Goal: Communication & Community: Answer question/provide support

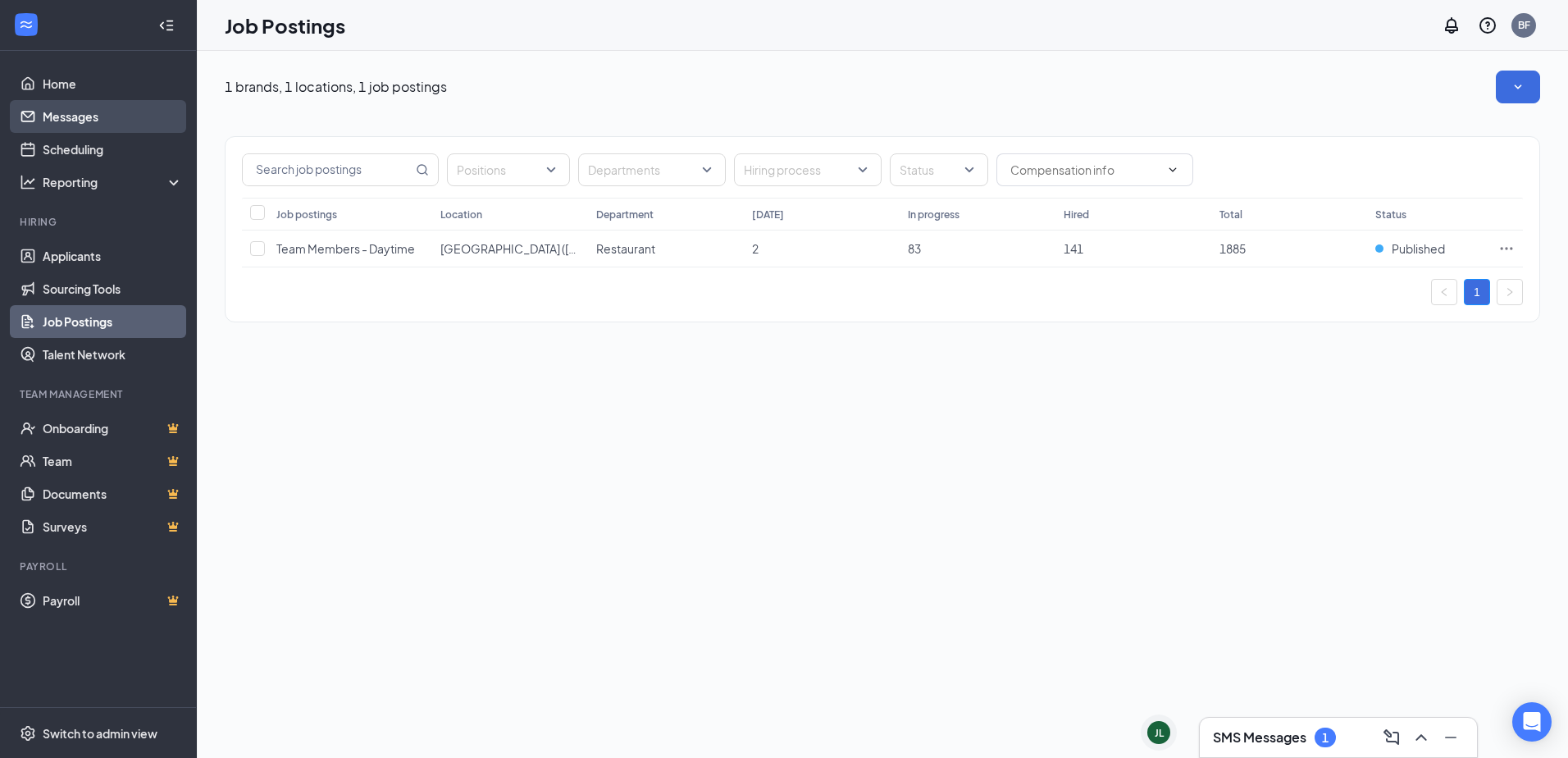
click at [114, 112] on link "Messages" at bounding box center [112, 116] width 140 height 33
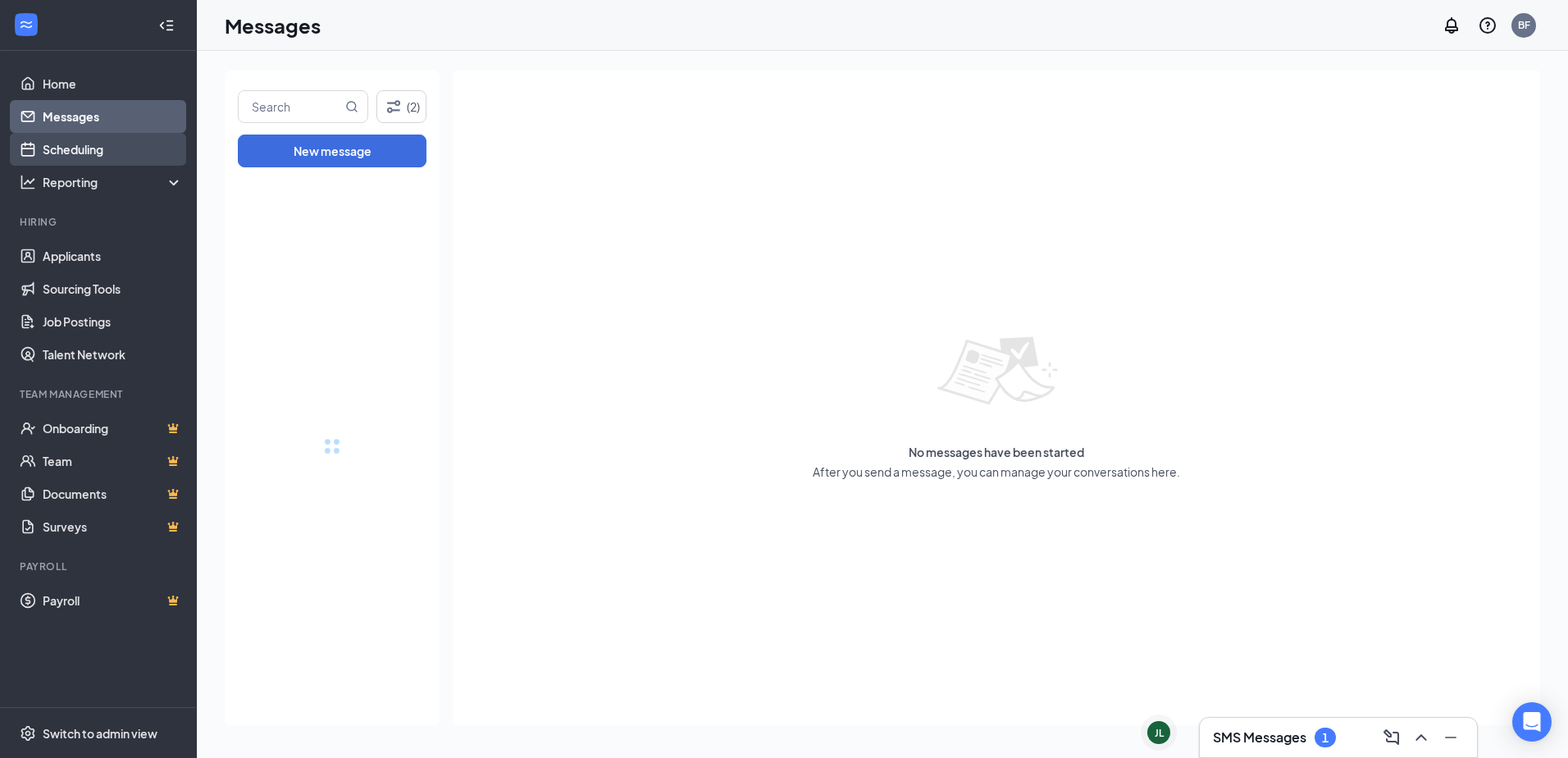
click at [113, 145] on link "Scheduling" at bounding box center [112, 149] width 140 height 33
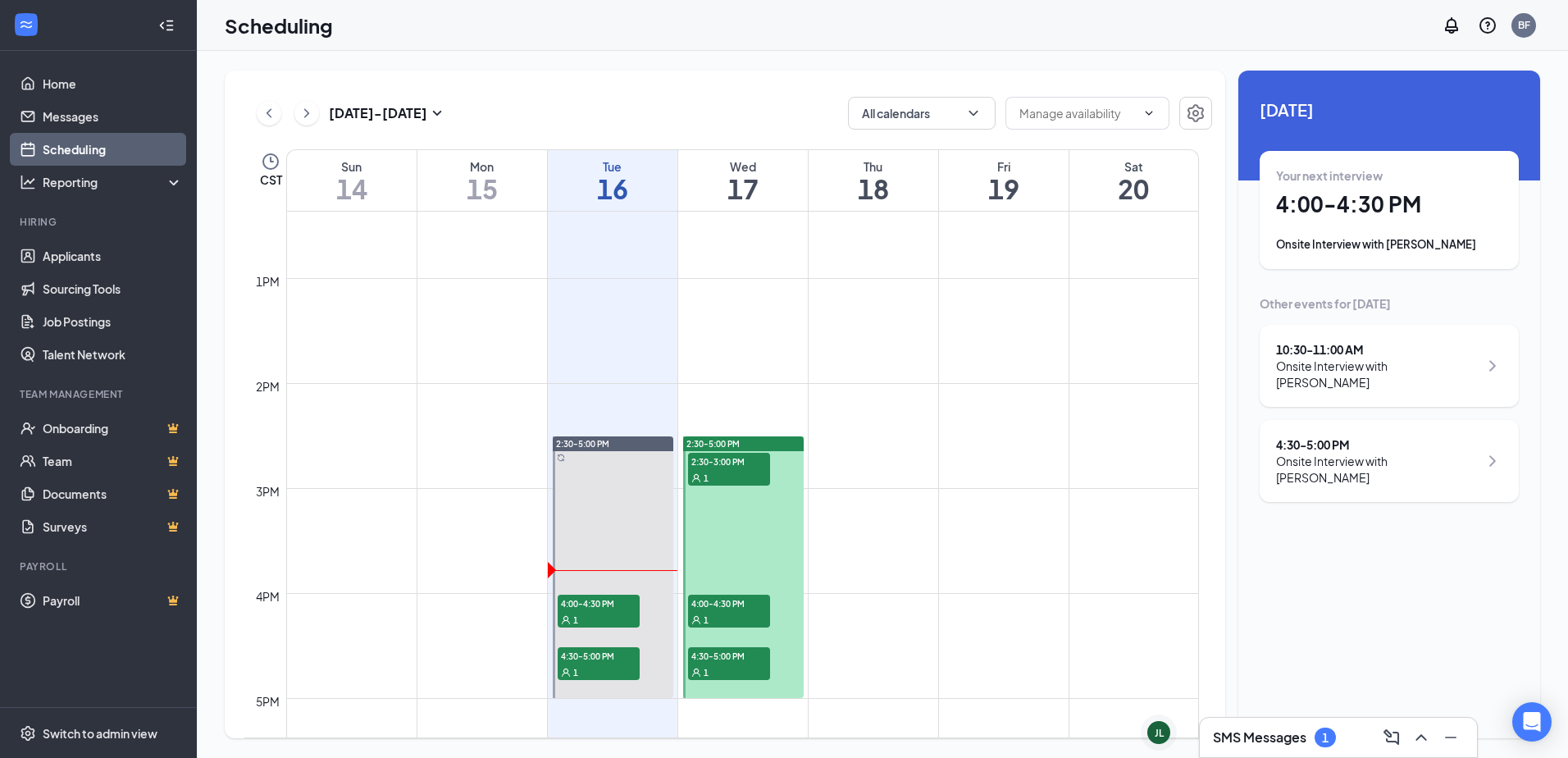
scroll to position [1462, 0]
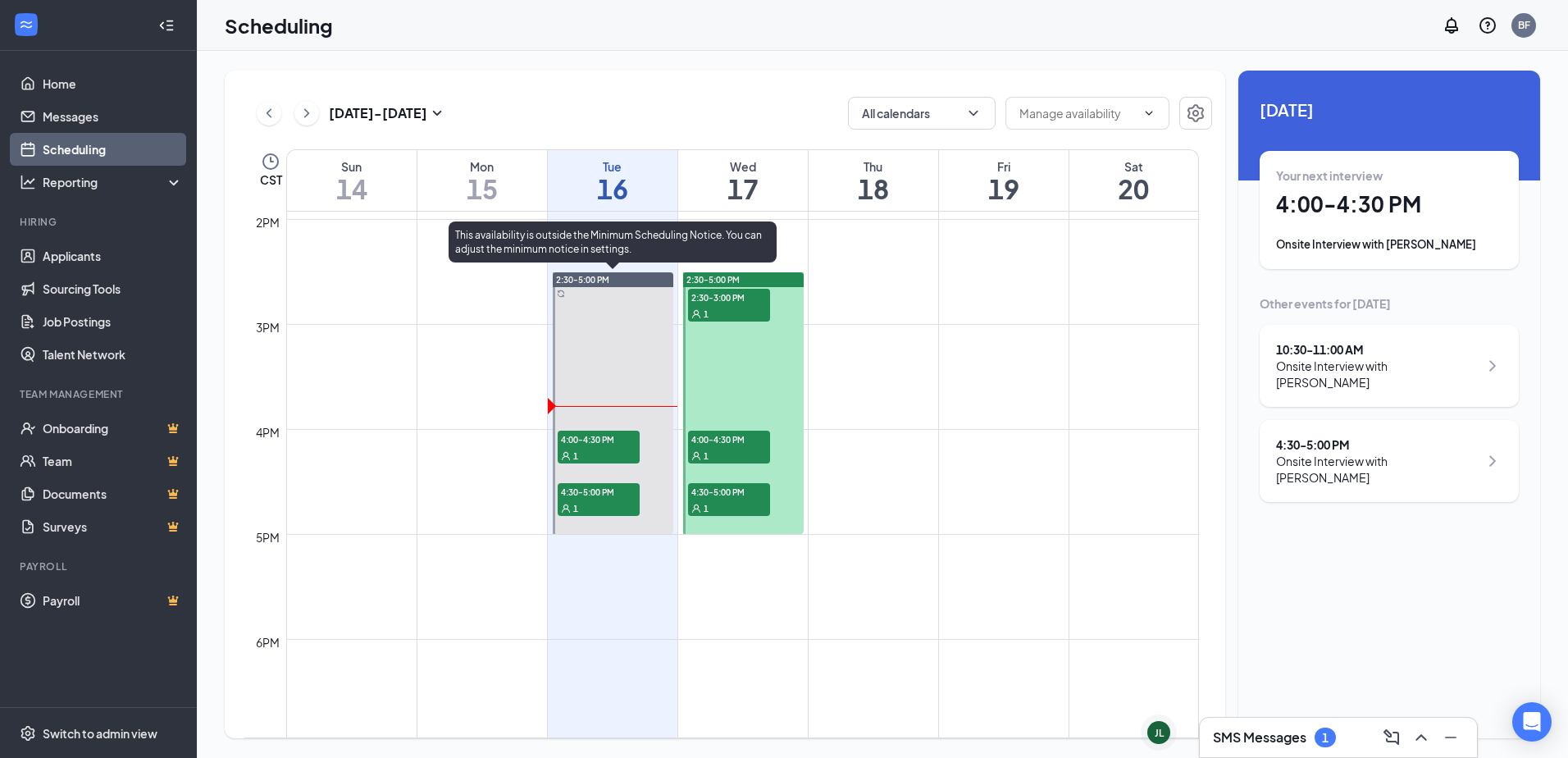
click at [587, 456] on div "1" at bounding box center [598, 455] width 82 height 17
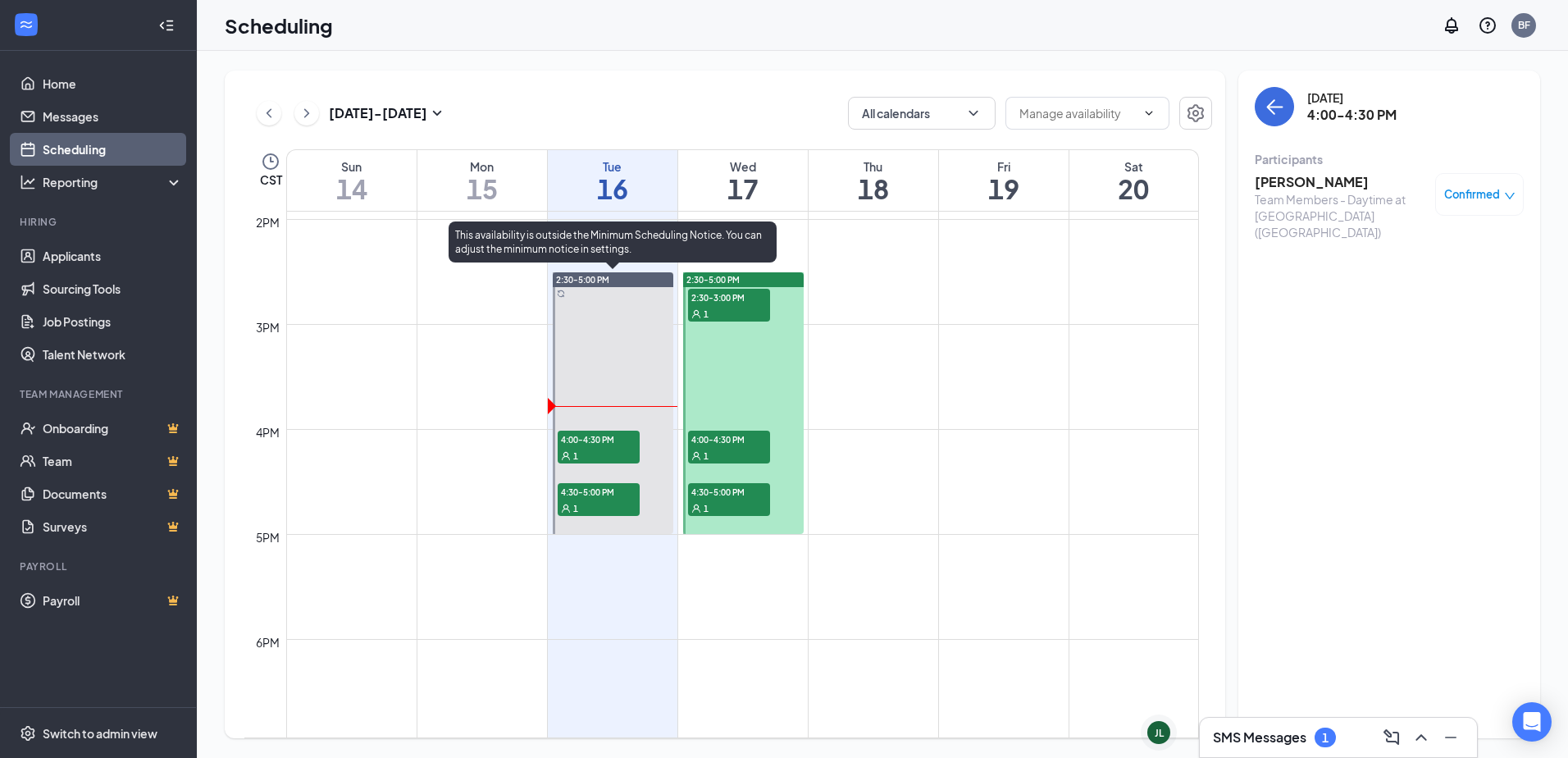
click at [586, 499] on div "1" at bounding box center [598, 507] width 82 height 17
click at [603, 436] on span "4:00-4:30 PM" at bounding box center [598, 439] width 82 height 17
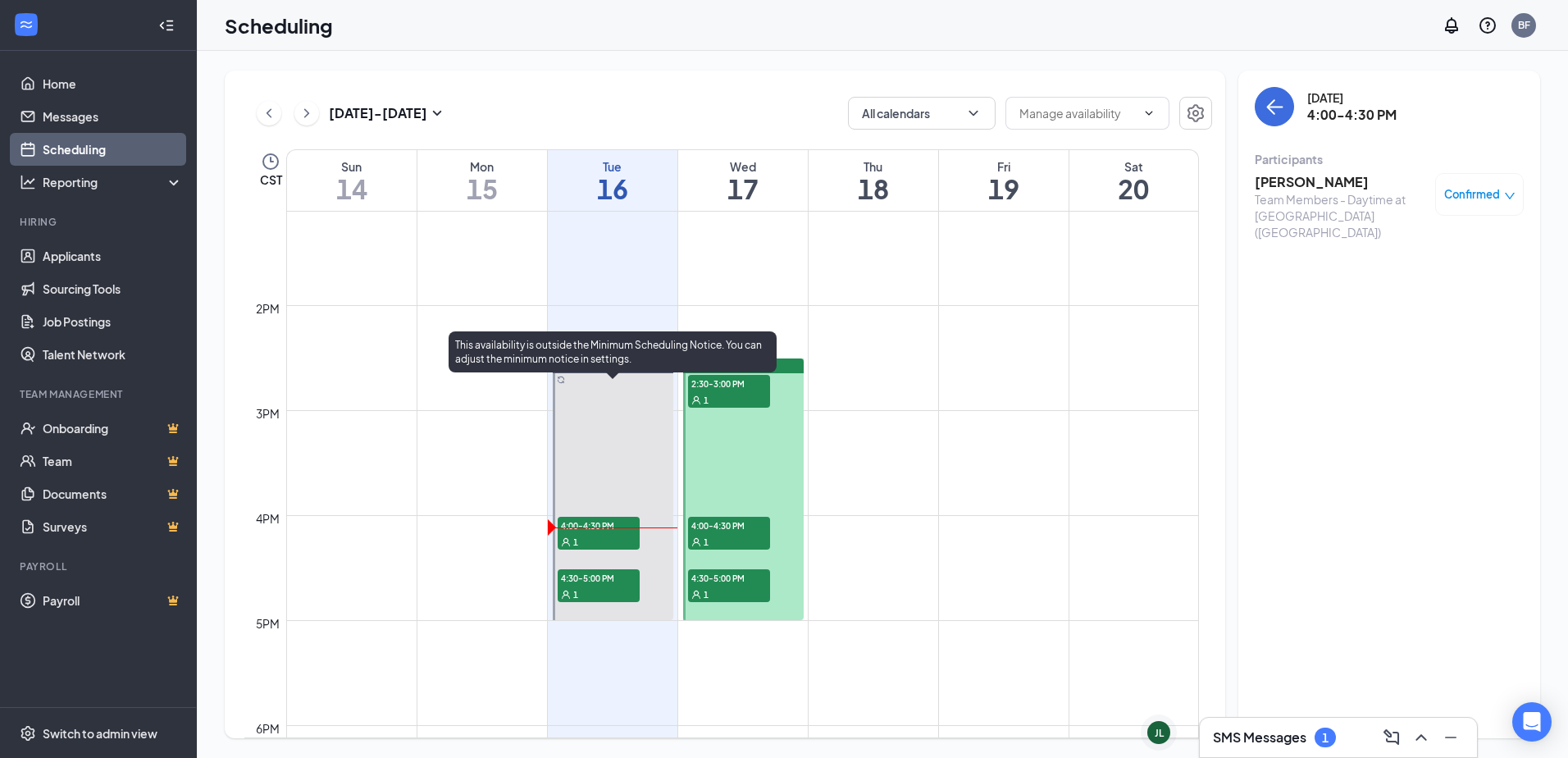
scroll to position [1298, 0]
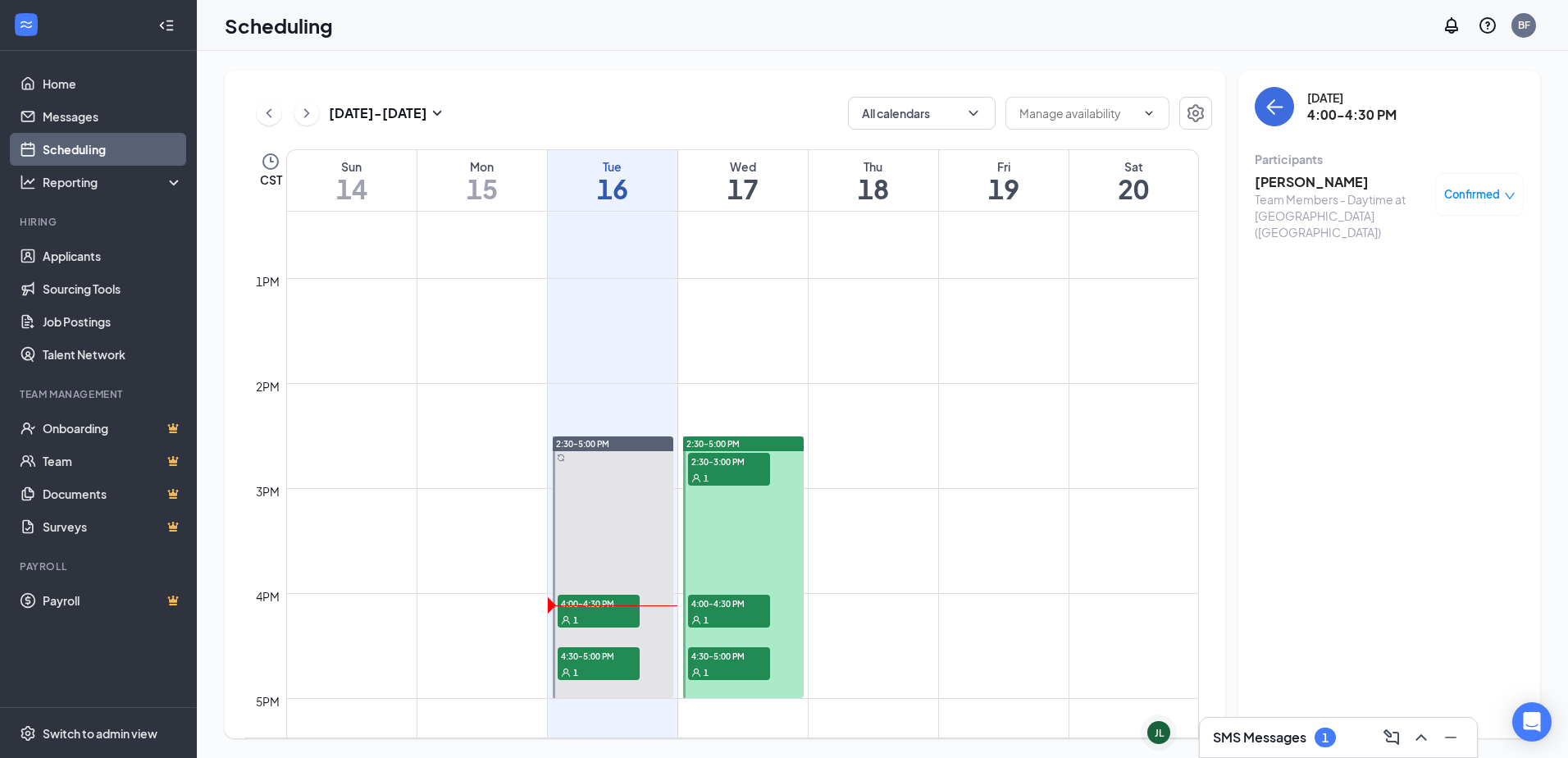
click at [1267, 718] on div "SMS Messages 1" at bounding box center [1338, 737] width 277 height 40
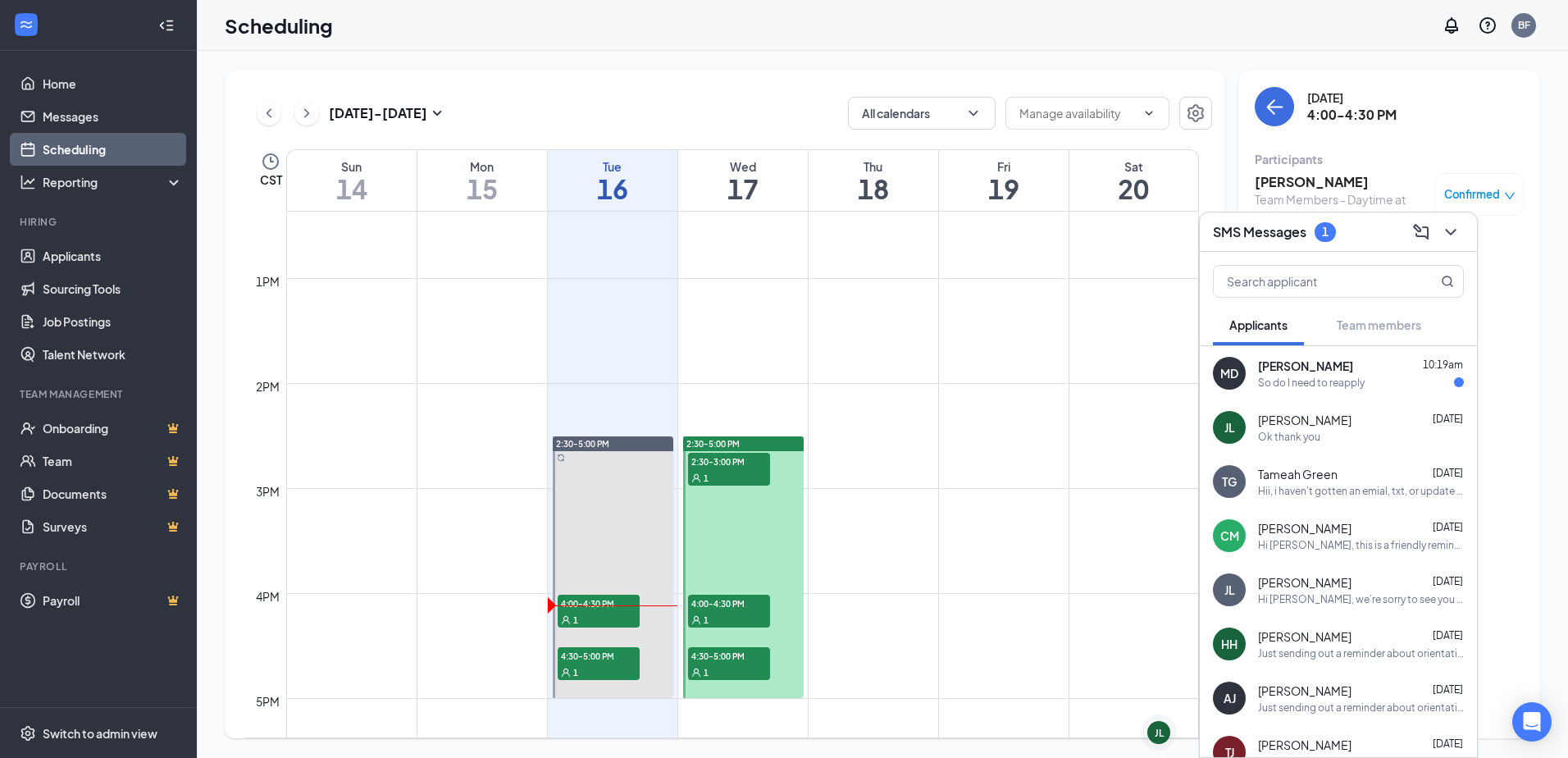
click at [1365, 228] on div "SMS Messages 1" at bounding box center [1338, 231] width 251 height 26
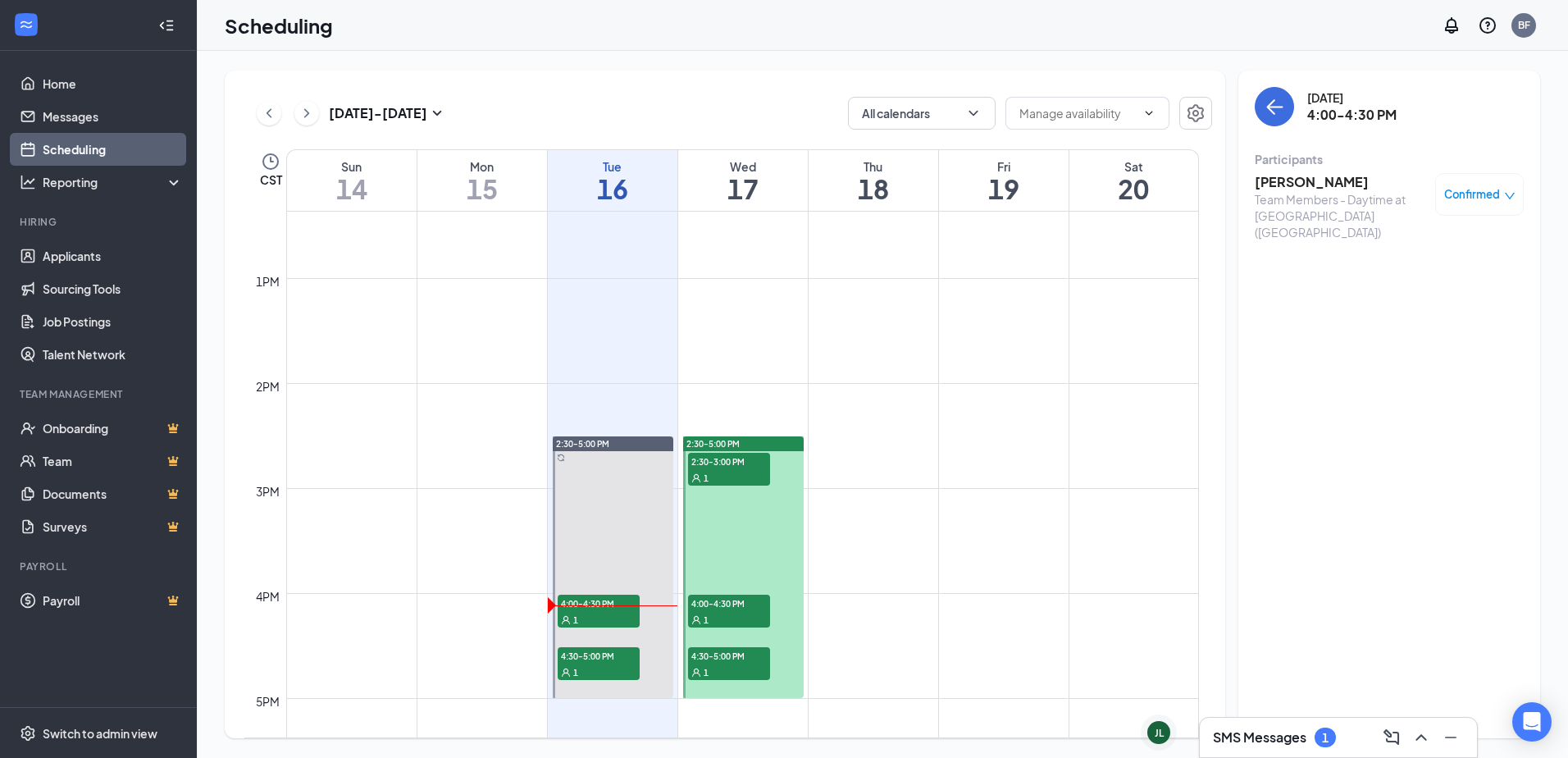
click at [71, 142] on link "Scheduling" at bounding box center [112, 149] width 140 height 33
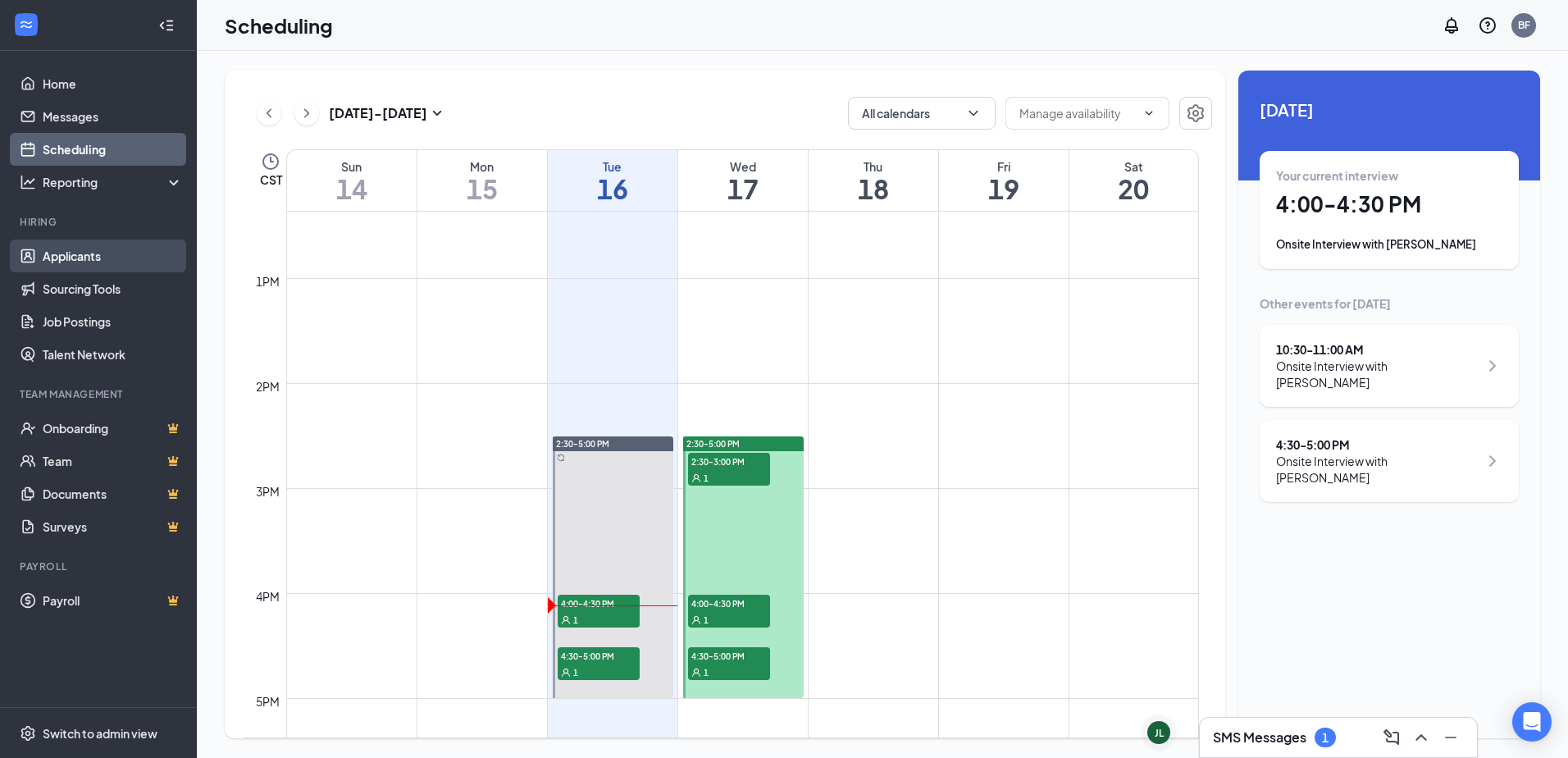
click at [126, 261] on link "Applicants" at bounding box center [112, 255] width 140 height 33
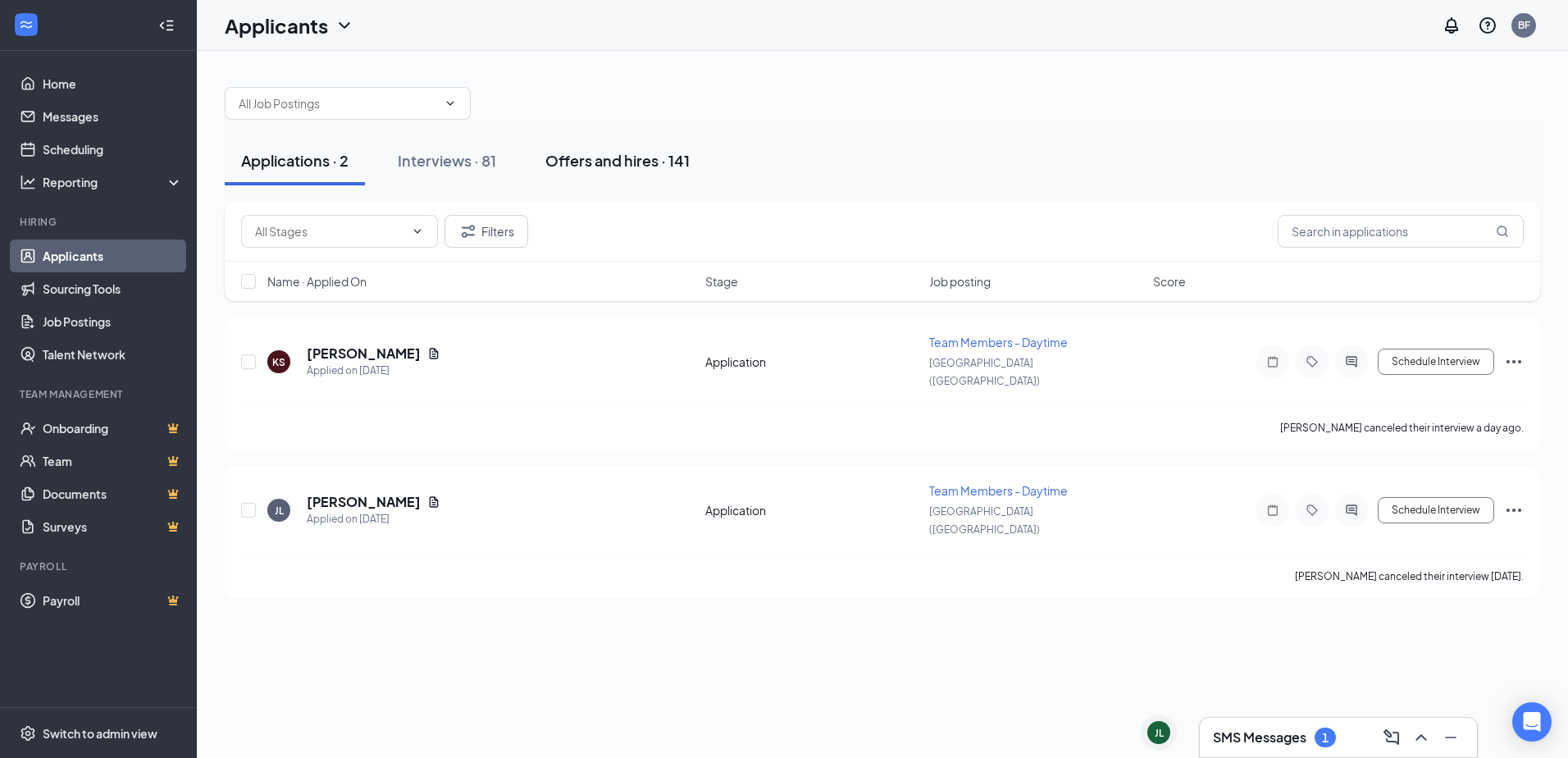
click at [613, 153] on div "Offers and hires · 141" at bounding box center [617, 160] width 144 height 20
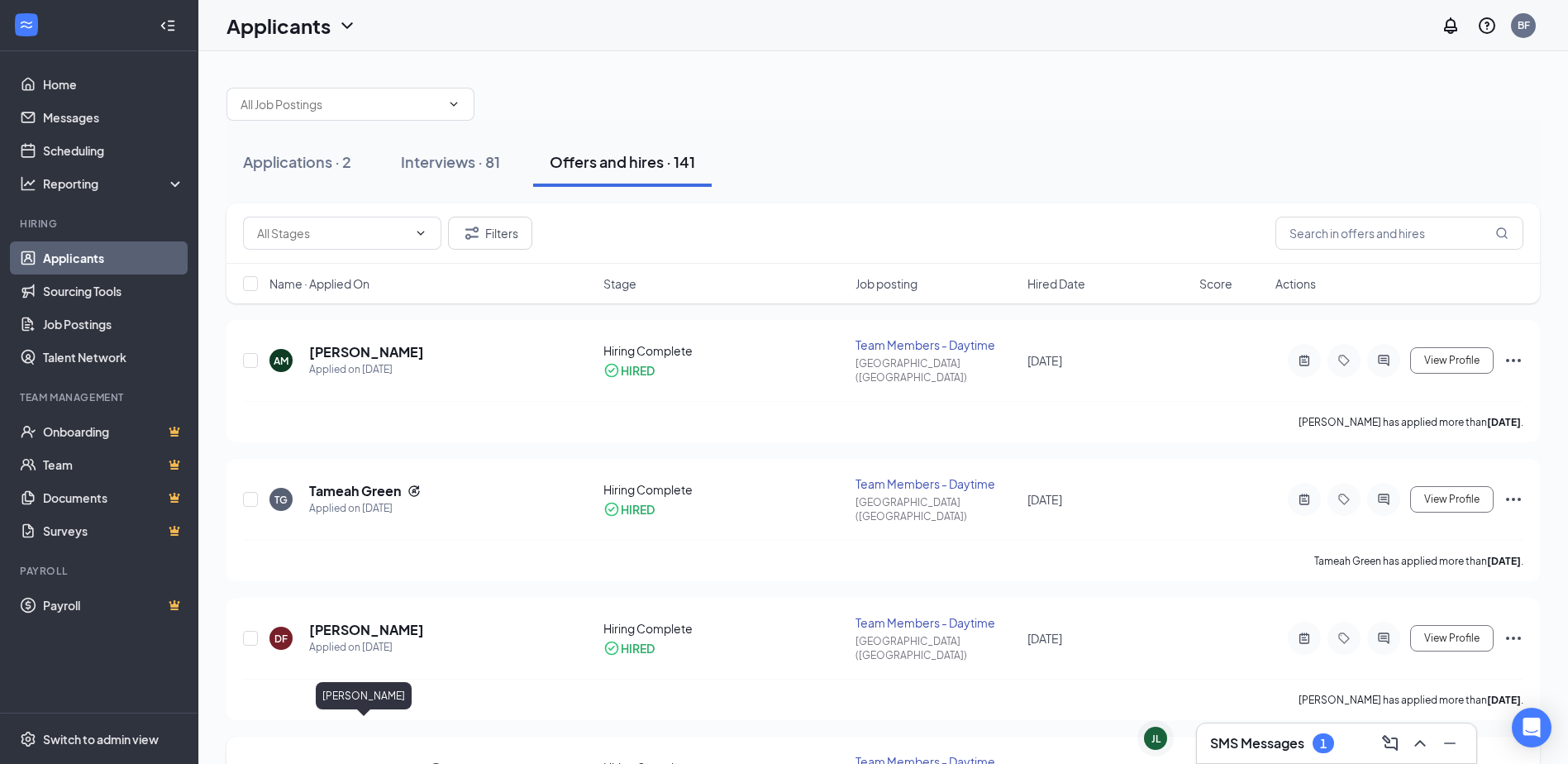
click at [378, 760] on h5 "[PERSON_NAME]" at bounding box center [367, 768] width 115 height 19
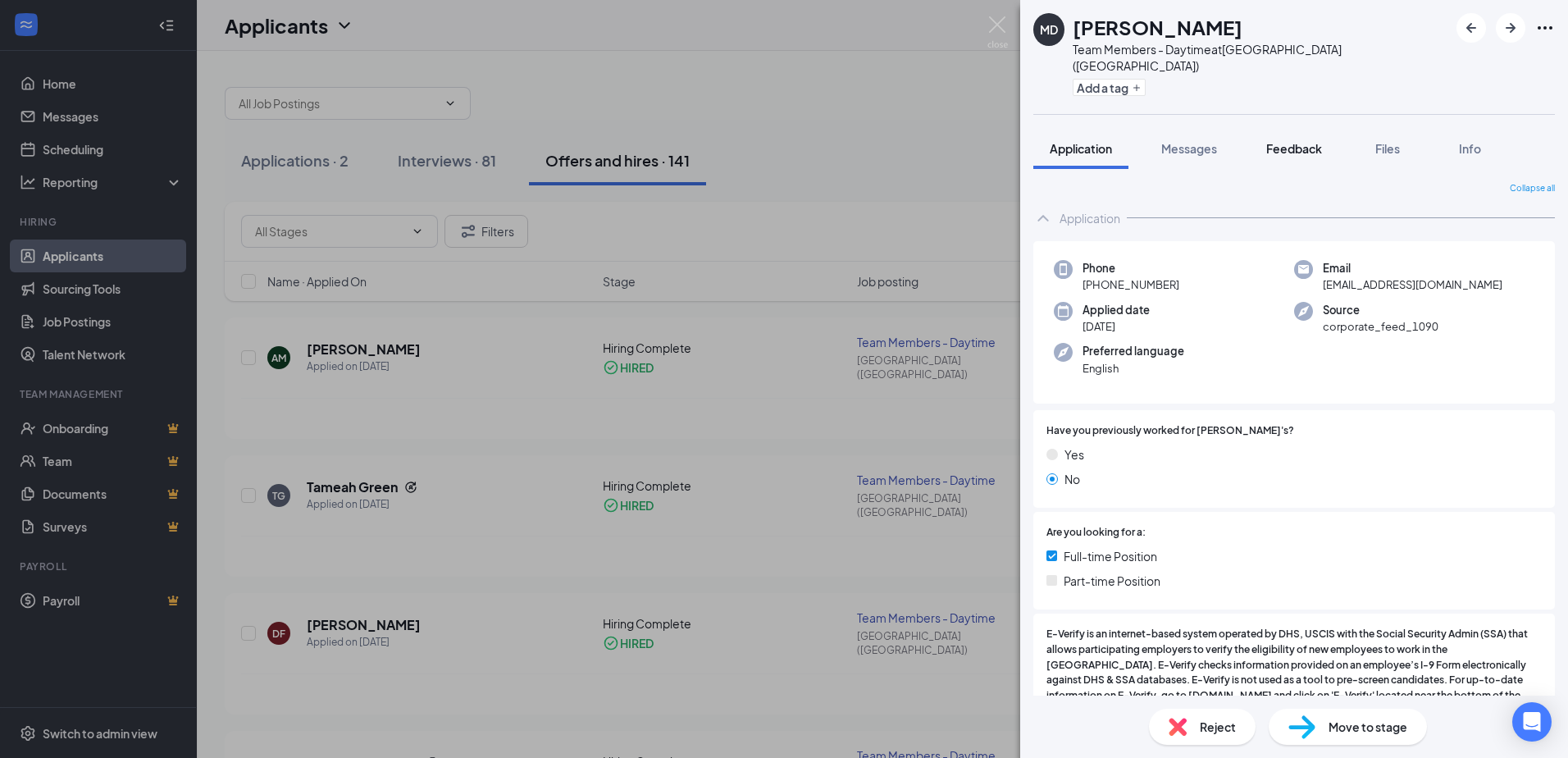
click at [1314, 141] on span "Feedback" at bounding box center [1294, 148] width 55 height 15
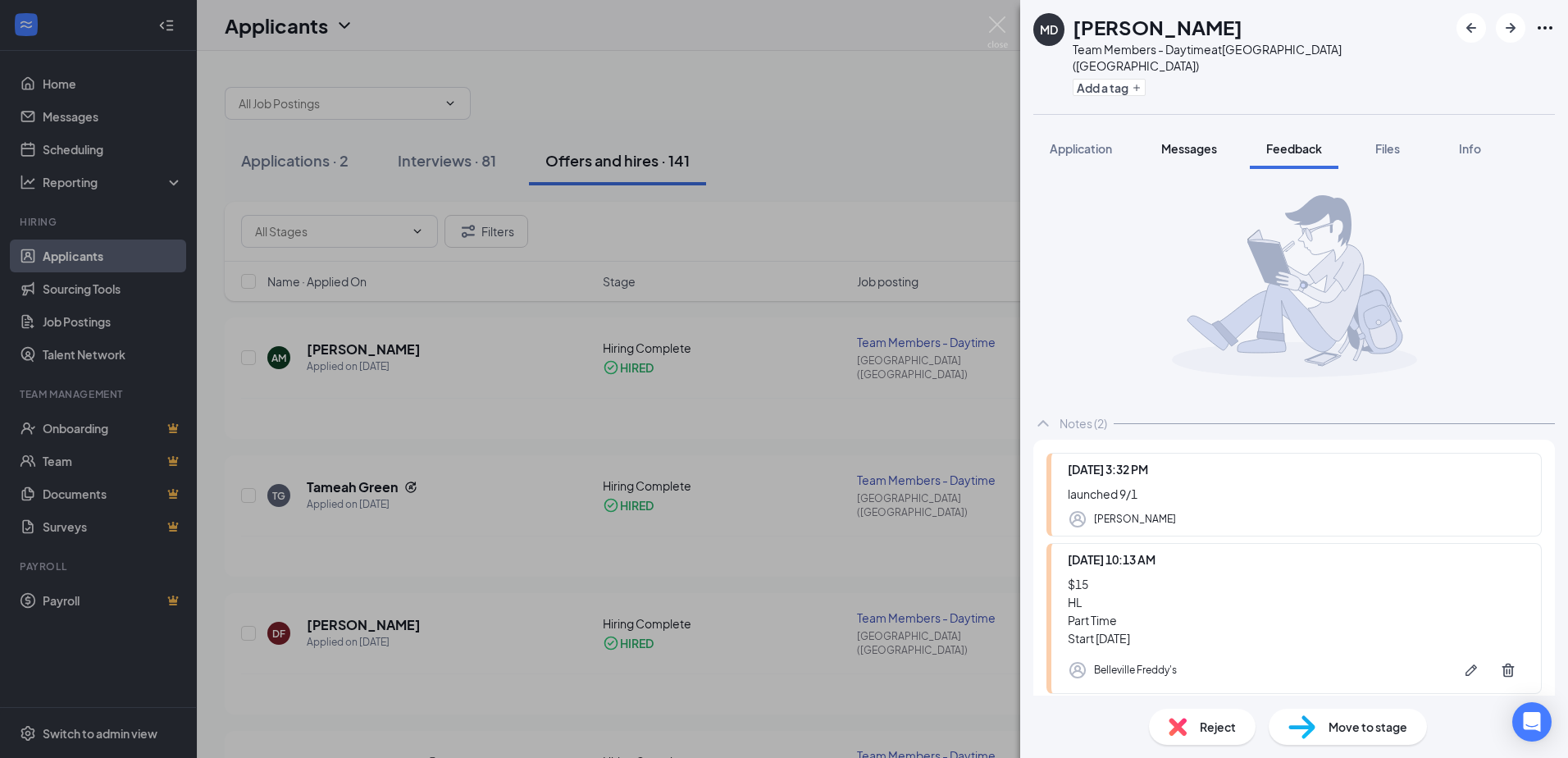
click at [1195, 141] on span "Messages" at bounding box center [1188, 148] width 55 height 15
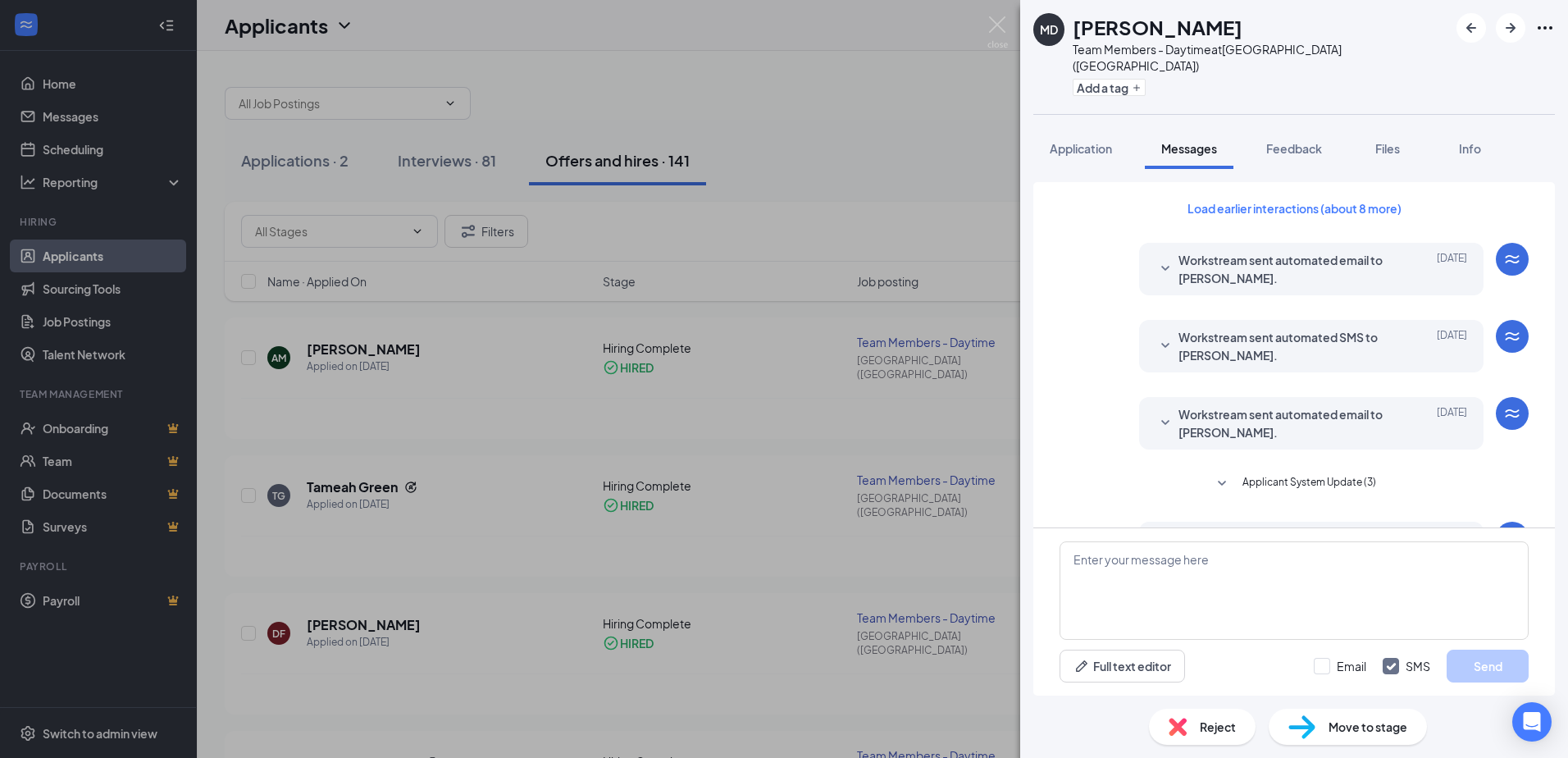
scroll to position [289, 0]
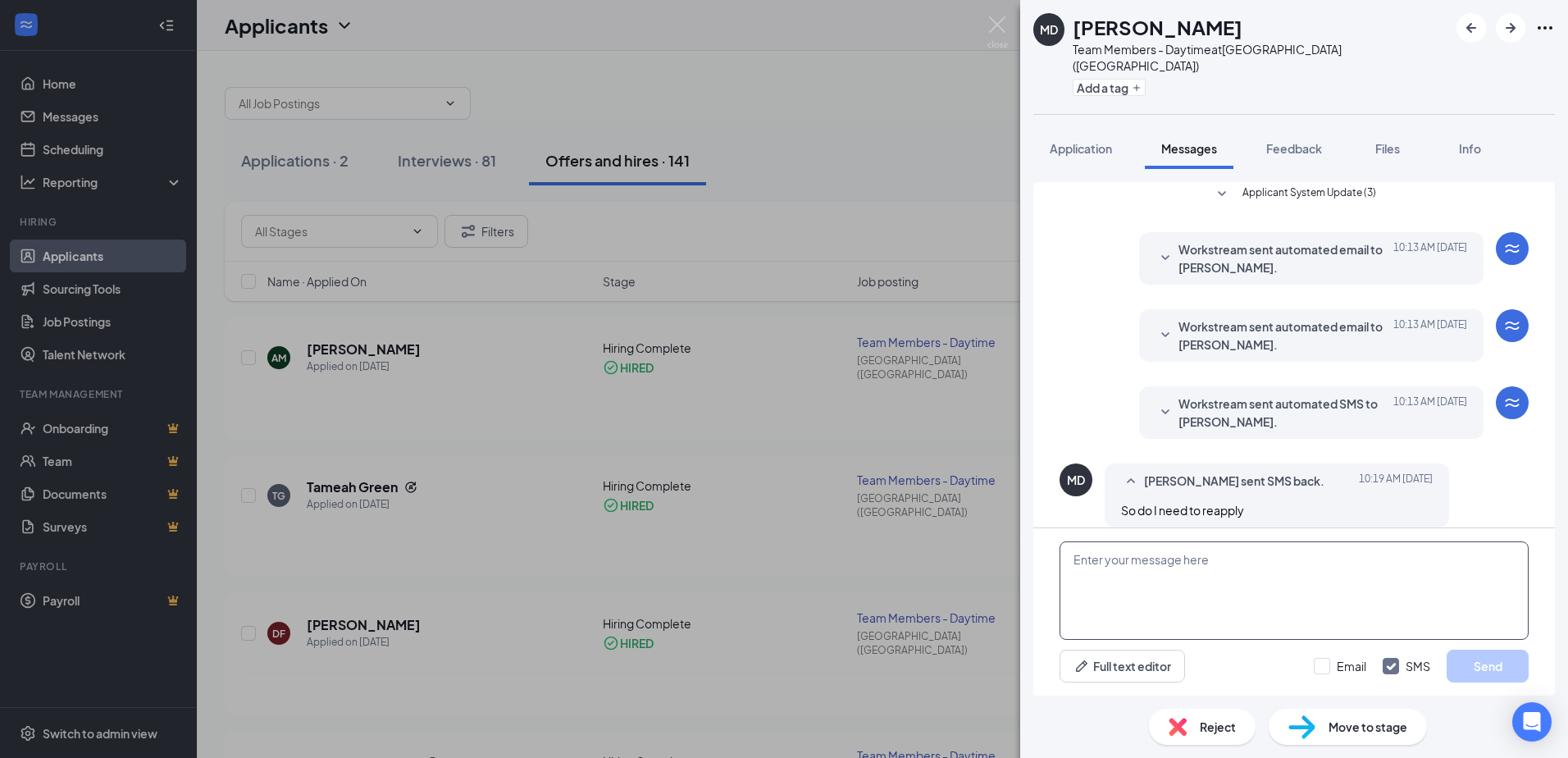
click at [1254, 596] on textarea at bounding box center [1294, 590] width 469 height 98
type textarea "Your Onboarding got sent out [DATE]."
click at [1474, 652] on button "Send" at bounding box center [1487, 665] width 82 height 33
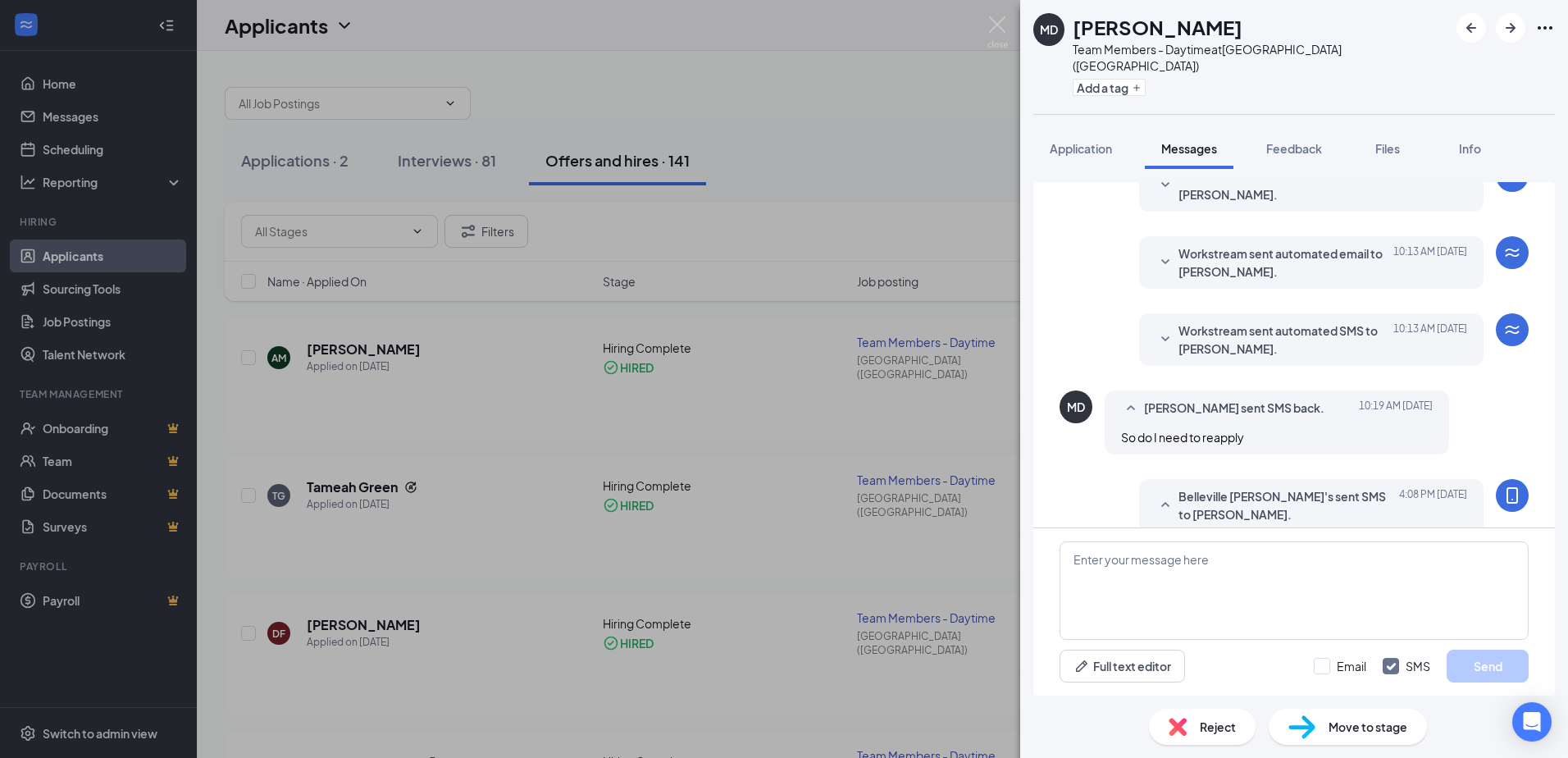
scroll to position [394, 0]
